Goal: Task Accomplishment & Management: Use online tool/utility

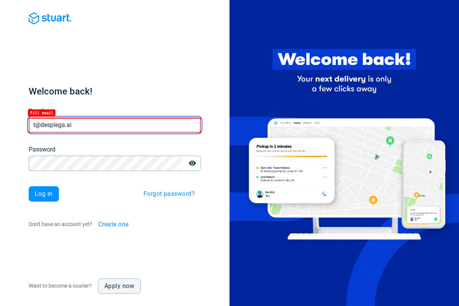
type input "t@desplega.ai"
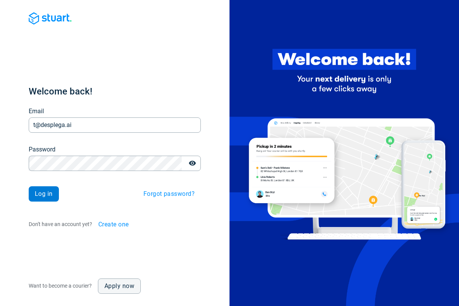
click at [44, 194] on span "Log in" at bounding box center [44, 194] width 18 height 6
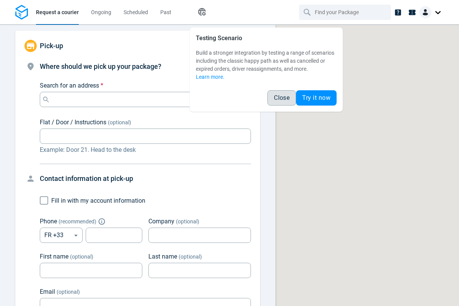
click at [282, 98] on span "Close" at bounding box center [282, 98] width 16 height 6
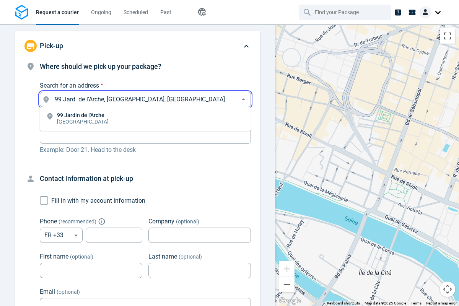
click at [145, 119] on li "[STREET_ADDRESS]" at bounding box center [145, 119] width 211 height 18
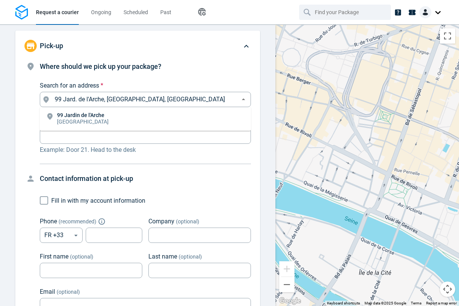
type input "99 Jard. de l'Arche, [GEOGRAPHIC_DATA], [GEOGRAPHIC_DATA]"
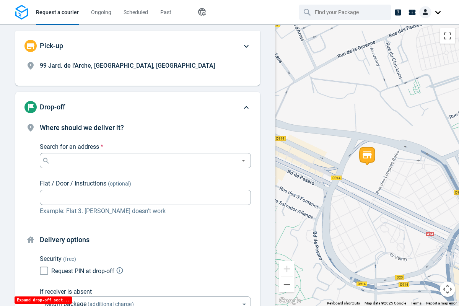
scroll to position [58, 0]
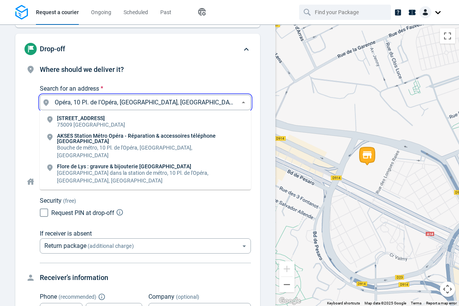
click at [145, 122] on li "[STREET_ADDRESS]" at bounding box center [145, 122] width 211 height 18
type input "10 Pl. de l'Opéra, [GEOGRAPHIC_DATA], [GEOGRAPHIC_DATA]"
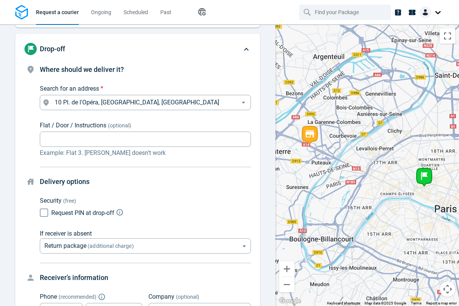
click at [145, 165] on body "Request a courier Ongoing Scheduled Past Happy Path Pick-up 99 Jard. de l'Arche…" at bounding box center [229, 153] width 459 height 306
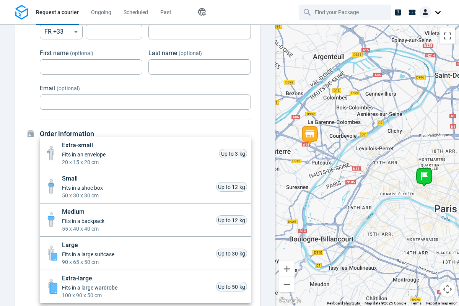
click at [145, 187] on li "Small Fits in a shoe box 50 x 30 x 30 cm Up to 12 kg" at bounding box center [145, 186] width 211 height 33
type input "small"
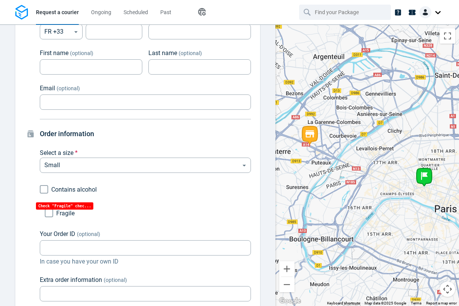
click at [39, 213] on input "Fragile" at bounding box center [39, 213] width 5 height 5
checkbox input "true"
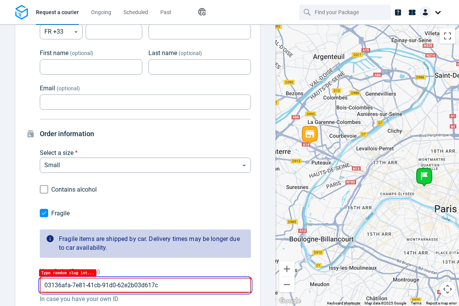
type input "03136afa-7e81-41cb-91d0-62e2b03d617c"
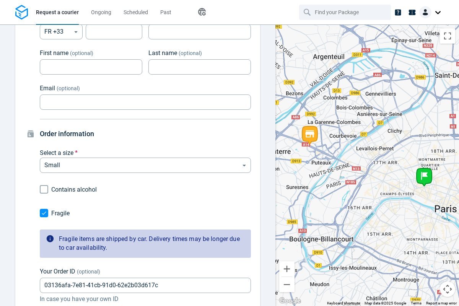
scroll to position [638, 0]
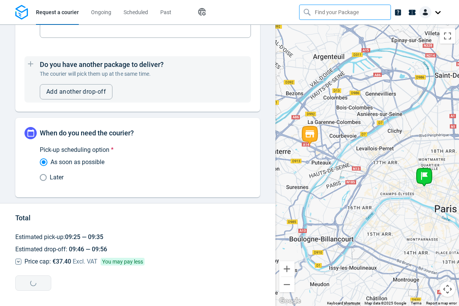
type input "03136afa-7e81-41cb-91d0-62e2b03d617c"
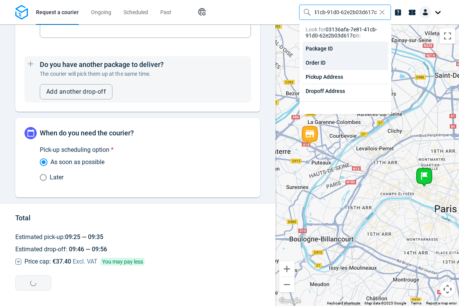
click at [345, 63] on div "Order ID" at bounding box center [346, 63] width 86 height 14
